Goal: Transaction & Acquisition: Download file/media

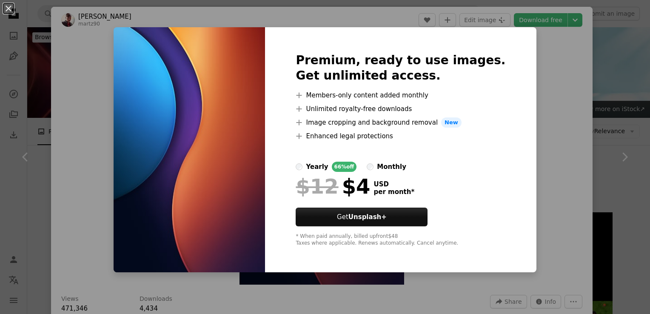
scroll to position [1173, 0]
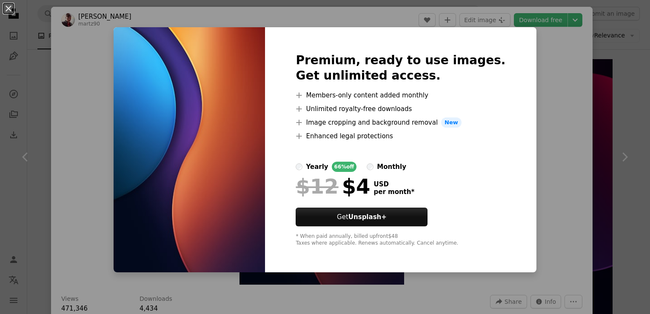
click at [557, 118] on div "An X shape Premium, ready to use images. Get unlimited access. A plus sign Memb…" at bounding box center [325, 157] width 650 height 314
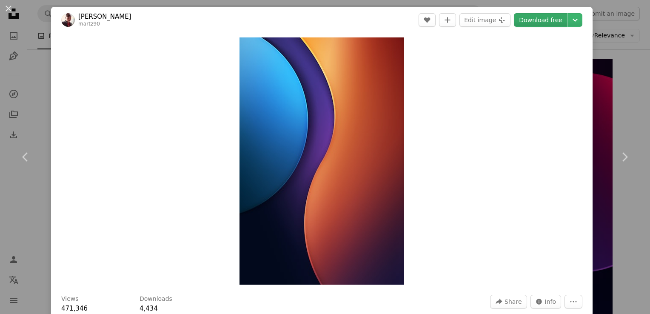
click at [526, 17] on link "Download free" at bounding box center [541, 20] width 54 height 14
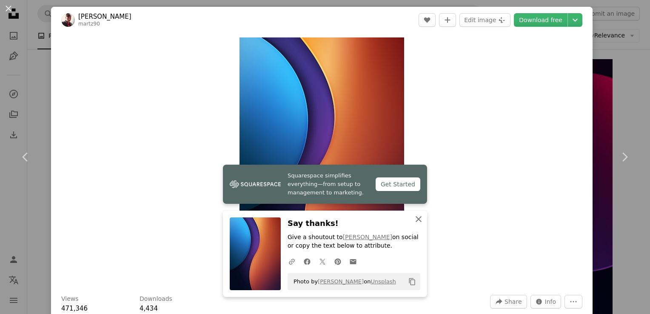
click at [416, 217] on icon "button" at bounding box center [419, 219] width 6 height 6
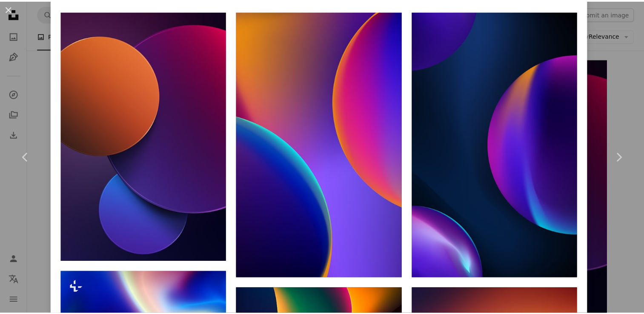
scroll to position [467, 0]
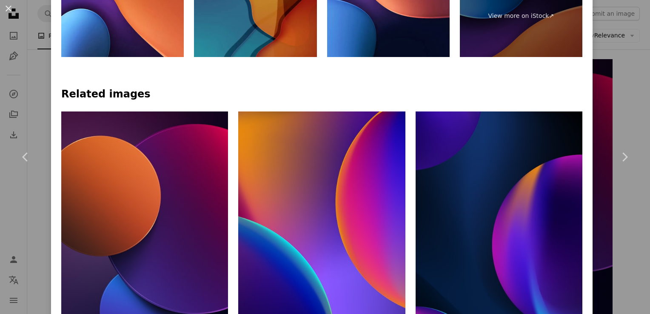
click at [602, 93] on div "An X shape Chevron left Chevron right [PERSON_NAME] martz90 A heart A plus sign…" at bounding box center [325, 157] width 650 height 314
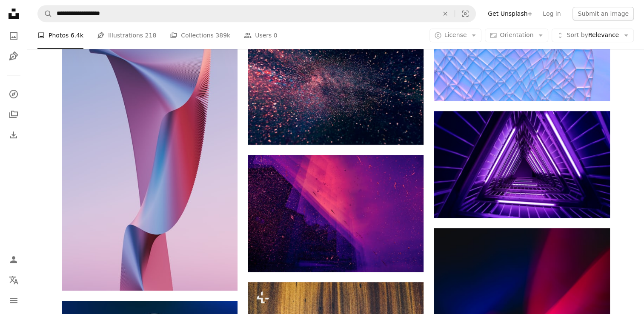
scroll to position [601, 0]
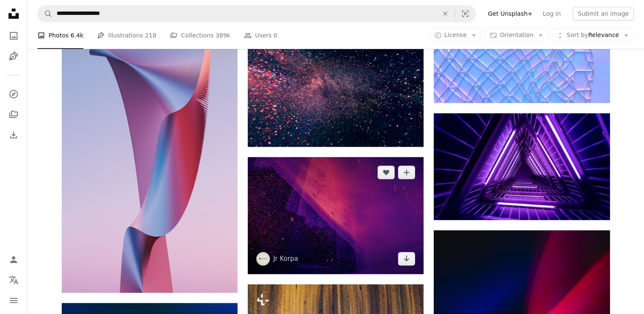
click at [349, 206] on img at bounding box center [336, 215] width 176 height 117
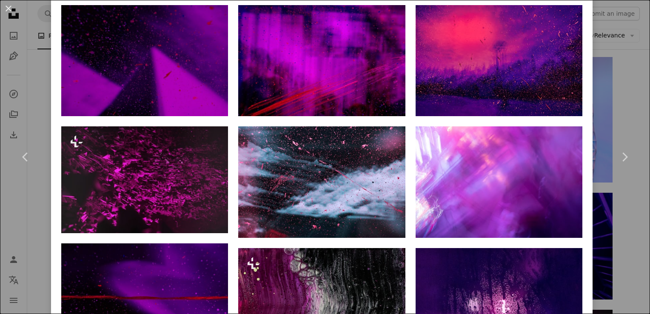
scroll to position [579, 0]
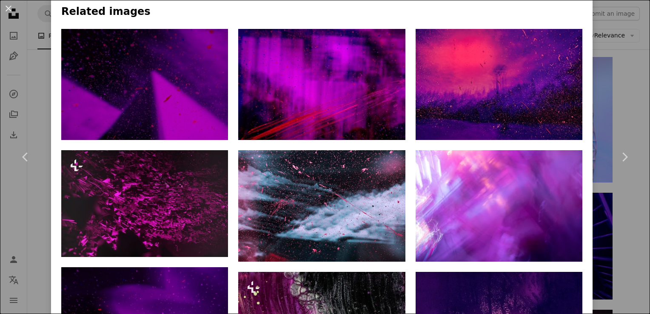
click at [609, 63] on div "An X shape Chevron left Chevron right Jr Korpa jrkorpa A heart A plus sign Edit…" at bounding box center [325, 157] width 650 height 314
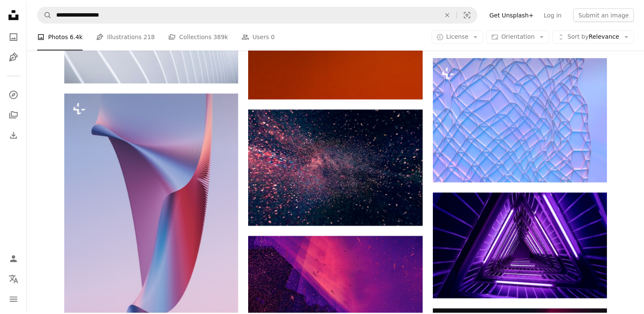
scroll to position [601, 0]
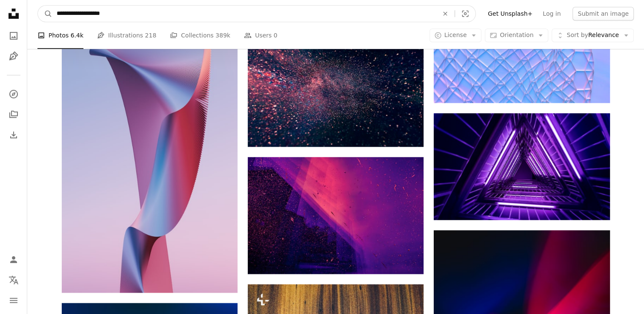
click at [63, 16] on input "**********" at bounding box center [243, 14] width 383 height 16
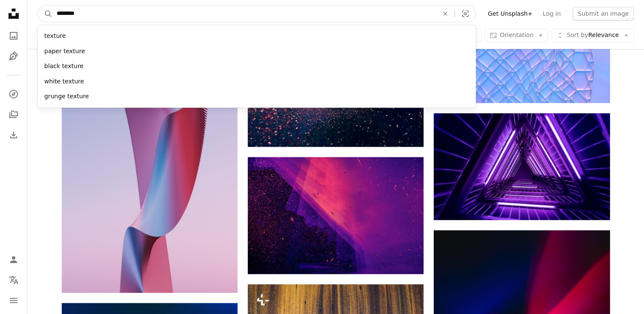
type input "********"
click at [38, 6] on button "A magnifying glass" at bounding box center [45, 14] width 14 height 16
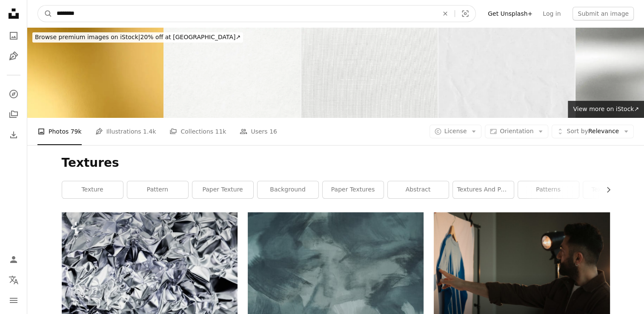
click at [63, 14] on input "********" at bounding box center [243, 14] width 383 height 16
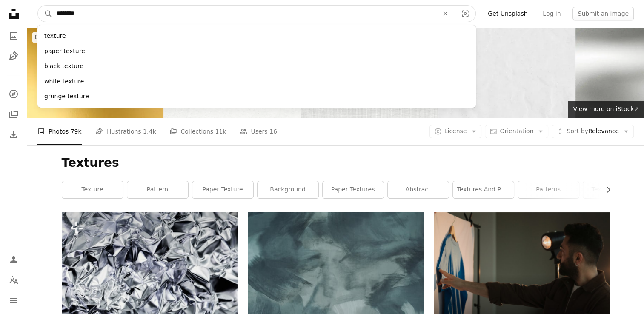
click at [63, 14] on input "********" at bounding box center [243, 14] width 383 height 16
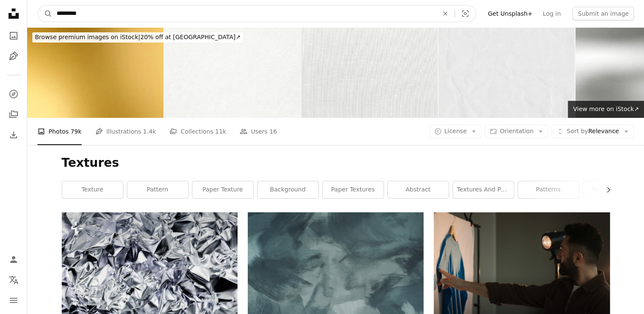
type input "*********"
click at [38, 6] on button "A magnifying glass" at bounding box center [45, 14] width 14 height 16
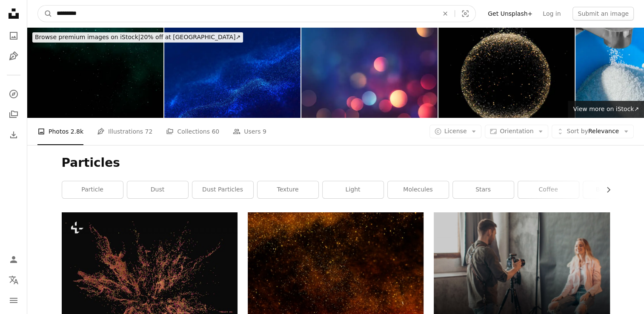
click at [65, 16] on input "*********" at bounding box center [243, 14] width 383 height 16
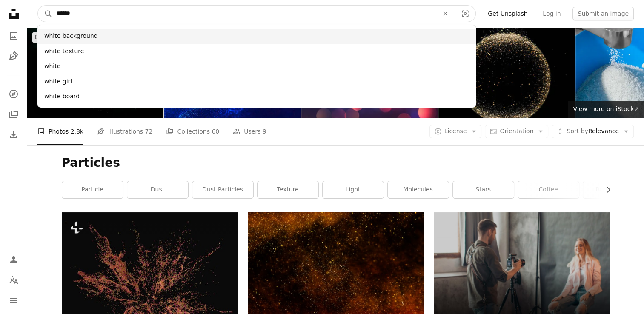
type input "*****"
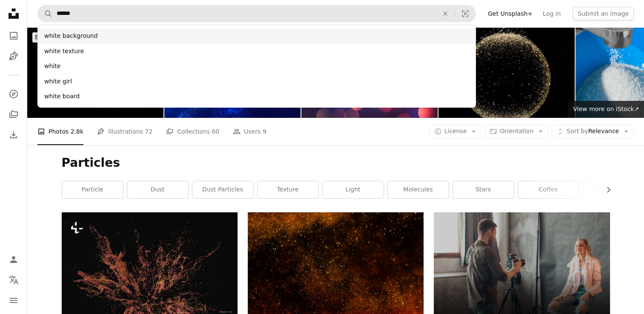
click at [69, 41] on div "white background" at bounding box center [256, 36] width 438 height 15
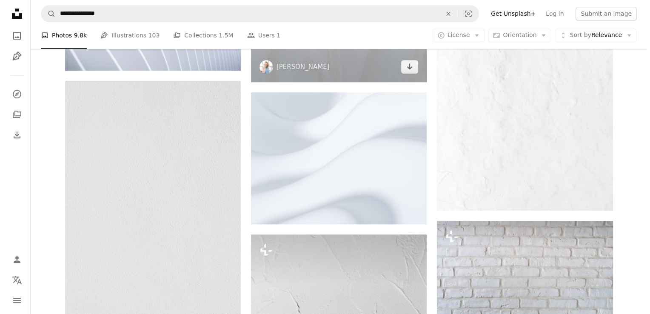
scroll to position [778, 0]
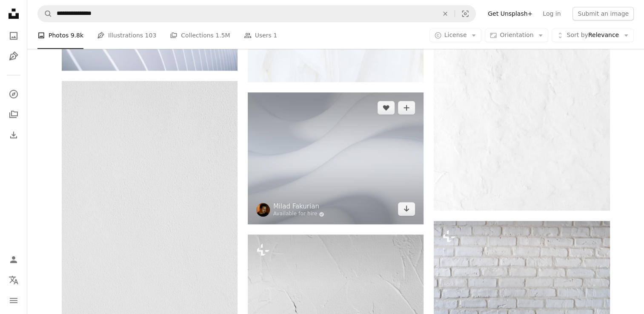
click at [337, 170] on img at bounding box center [336, 158] width 176 height 132
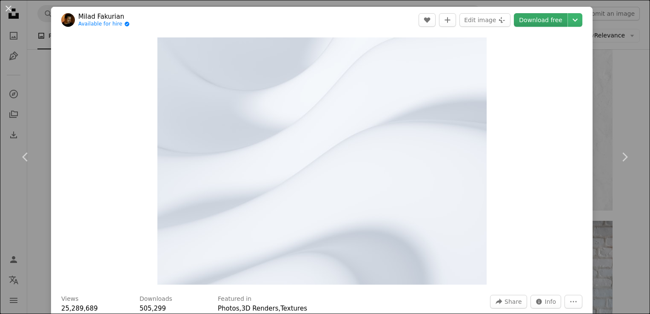
click at [534, 20] on link "Download free" at bounding box center [541, 20] width 54 height 14
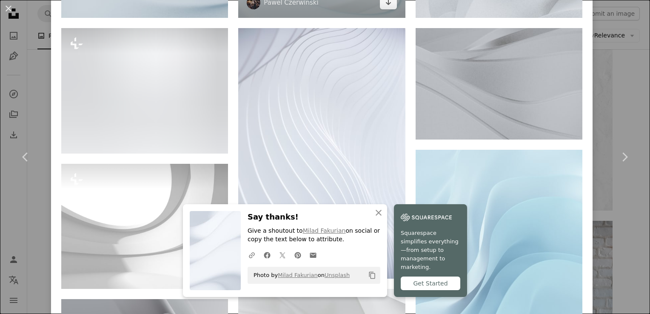
scroll to position [701, 0]
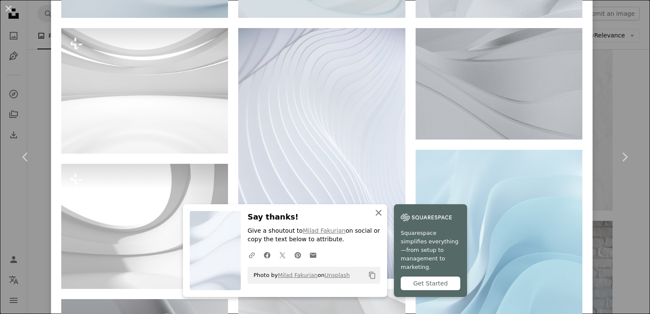
click at [377, 216] on icon "button" at bounding box center [379, 213] width 6 height 6
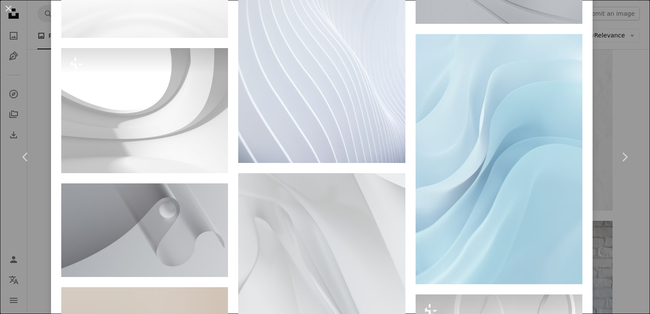
scroll to position [818, 0]
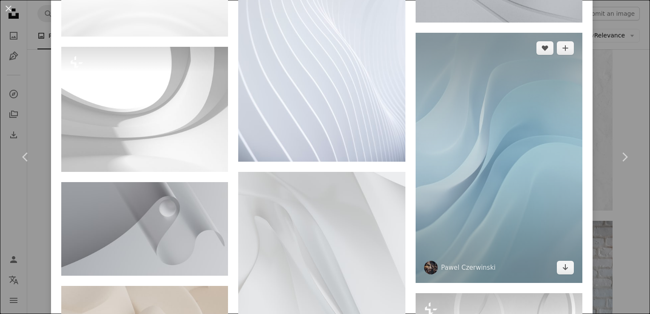
click at [468, 173] on img at bounding box center [499, 158] width 167 height 251
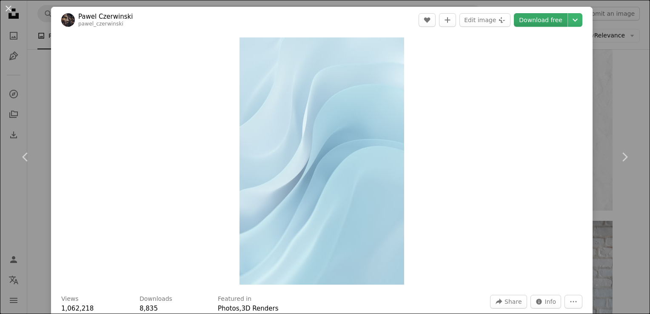
click at [533, 21] on link "Download free" at bounding box center [541, 20] width 54 height 14
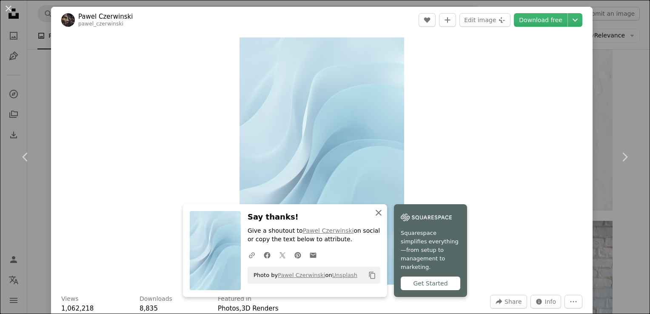
click at [375, 218] on icon "An X shape" at bounding box center [379, 213] width 10 height 10
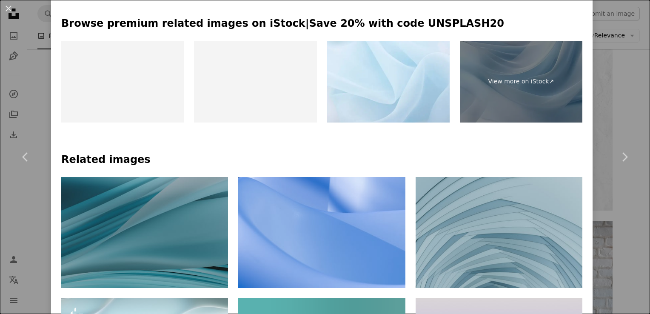
scroll to position [402, 0]
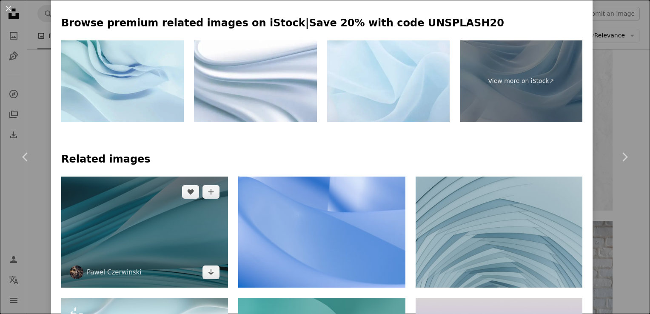
click at [144, 237] on img at bounding box center [144, 232] width 167 height 111
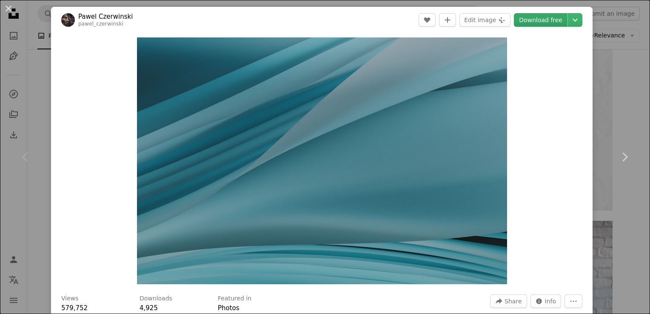
click at [542, 22] on link "Download free" at bounding box center [541, 20] width 54 height 14
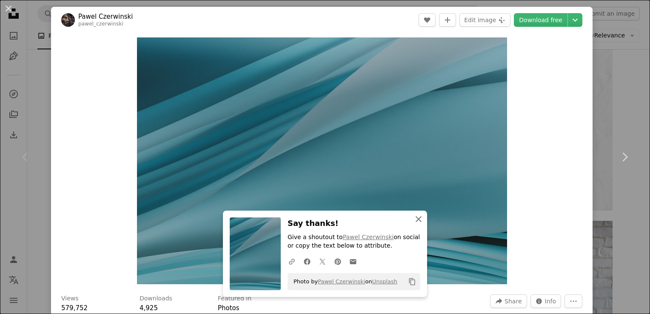
click at [416, 221] on icon "An X shape" at bounding box center [419, 219] width 10 height 10
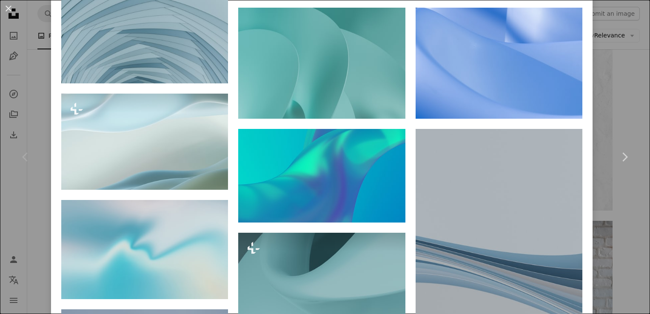
scroll to position [851, 0]
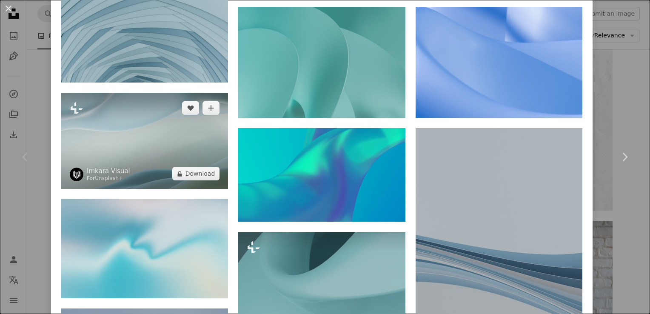
click at [117, 151] on img at bounding box center [144, 141] width 167 height 96
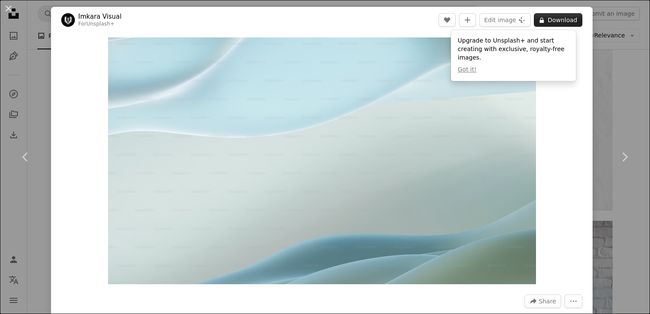
click at [549, 23] on button "A lock Download" at bounding box center [558, 20] width 49 height 14
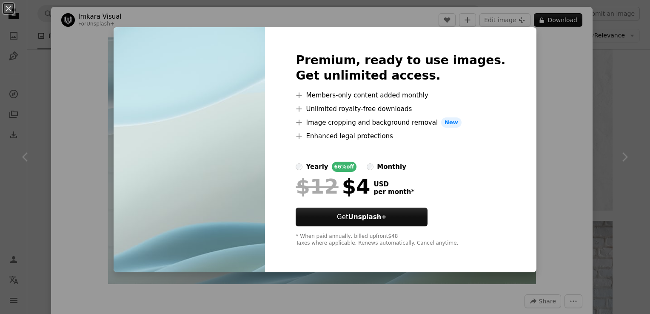
click at [595, 100] on div "An X shape Premium, ready to use images. Get unlimited access. A plus sign Memb…" at bounding box center [325, 157] width 650 height 314
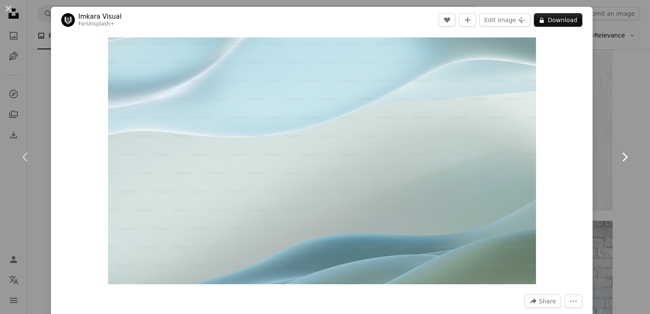
click at [621, 177] on link "Chevron right" at bounding box center [624, 157] width 51 height 82
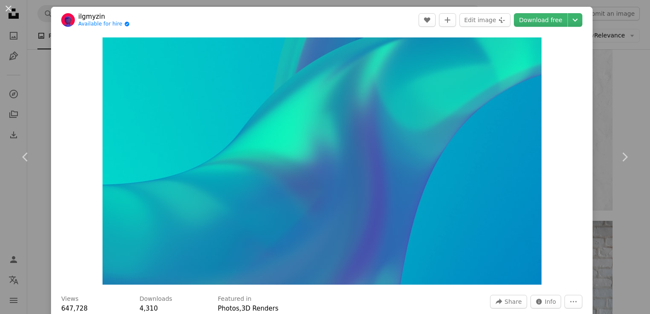
click at [57, 219] on div "Zoom in" at bounding box center [322, 161] width 542 height 256
click at [20, 224] on div "An X shape Chevron left Chevron right ilgmyzin Available for hire A checkmark i…" at bounding box center [325, 157] width 650 height 314
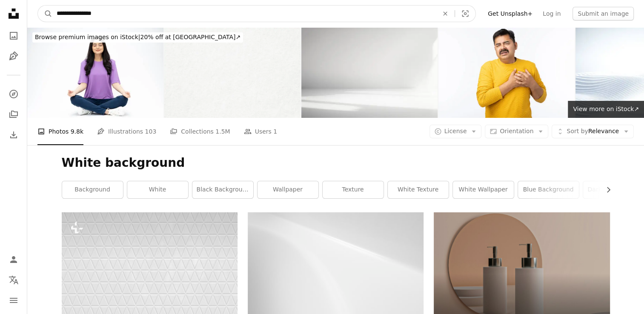
click at [86, 11] on input "**********" at bounding box center [243, 14] width 383 height 16
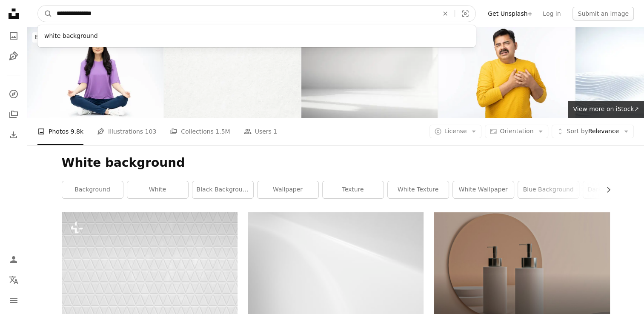
click at [86, 11] on input "**********" at bounding box center [243, 14] width 383 height 16
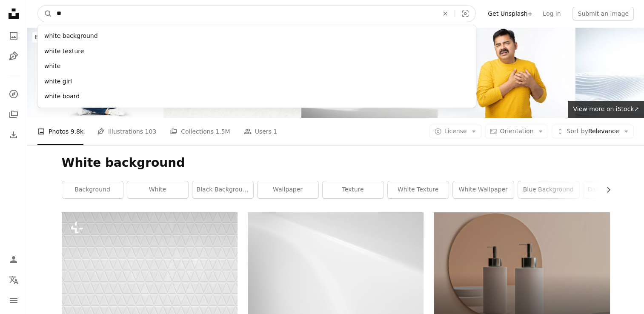
type input "*"
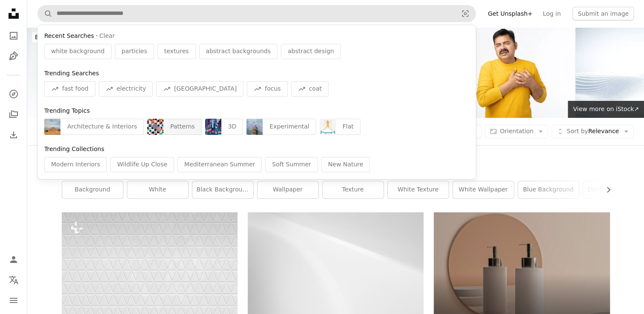
click at [172, 129] on div "Patterns" at bounding box center [182, 127] width 38 height 16
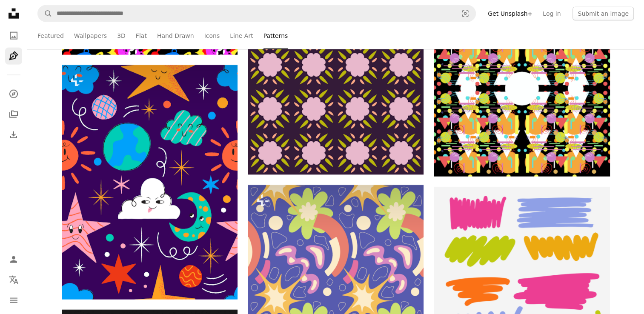
scroll to position [8531, 0]
